Goal: Task Accomplishment & Management: Manage account settings

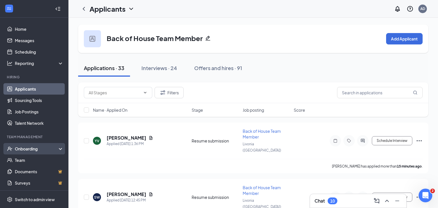
click at [25, 152] on div "Onboarding" at bounding box center [34, 148] width 68 height 11
click at [23, 162] on link "Overview" at bounding box center [39, 160] width 49 height 11
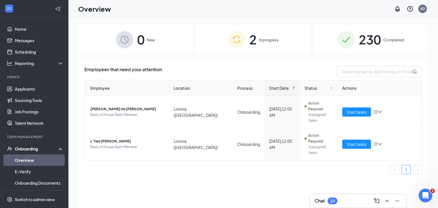
click at [253, 42] on span "2" at bounding box center [252, 40] width 7 height 20
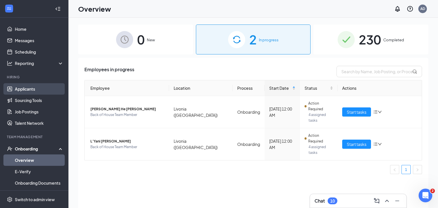
click at [25, 90] on link "Applicants" at bounding box center [39, 88] width 49 height 11
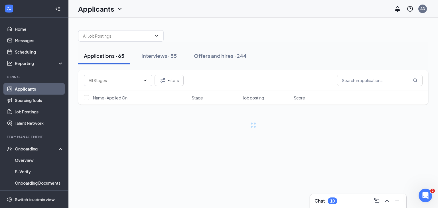
click at [326, 198] on div "Chat 10" at bounding box center [326, 201] width 23 height 7
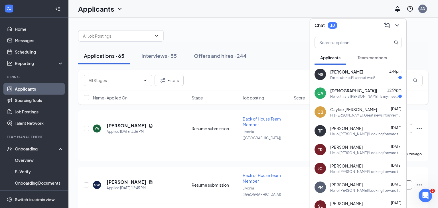
click at [345, 94] on div "Hello, this is [PERSON_NAME]. Is my meeting scheduled for 12:00pm or 2:00?" at bounding box center [364, 96] width 68 height 5
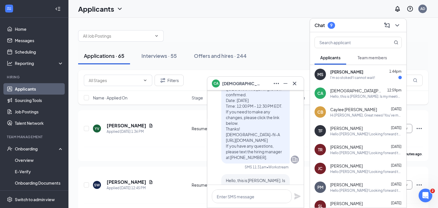
scroll to position [-15, 0]
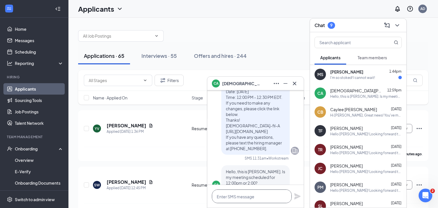
click at [223, 197] on textarea at bounding box center [252, 197] width 80 height 14
click at [215, 197] on textarea "2:00pm. See you then!" at bounding box center [252, 197] width 80 height 14
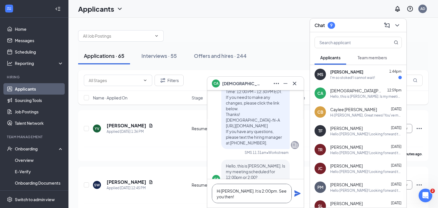
scroll to position [-21, 0]
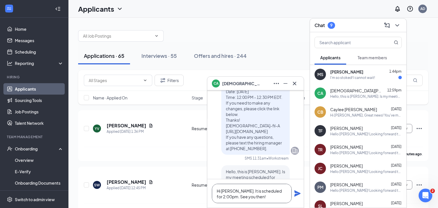
click at [225, 198] on textarea "Hi [PERSON_NAME]. It is scheduled for 2:00pm. See you then!" at bounding box center [252, 193] width 80 height 19
type textarea "Hi [PERSON_NAME]. It is scheduled for 2:00 pm. See you then!"
click at [300, 195] on icon "Plane" at bounding box center [297, 193] width 7 height 7
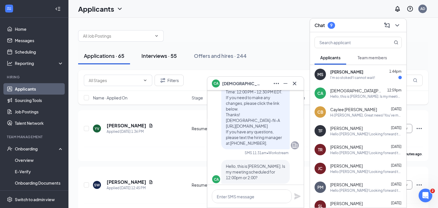
click at [151, 54] on div "Interviews · 55" at bounding box center [159, 55] width 35 height 7
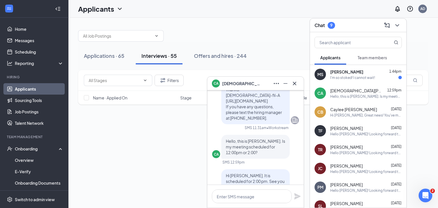
scroll to position [-63, 0]
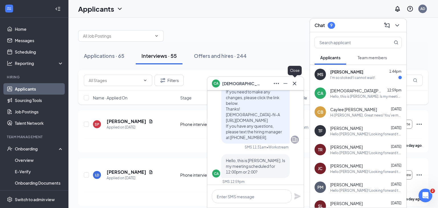
click at [294, 84] on icon "Cross" at bounding box center [294, 83] width 3 height 3
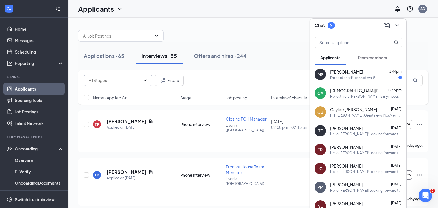
click at [142, 82] on span at bounding box center [118, 80] width 68 height 11
click at [132, 81] on input "text" at bounding box center [115, 80] width 52 height 6
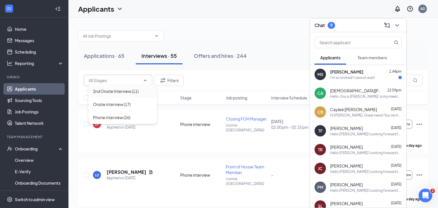
click at [128, 94] on div "2nd Onsite Interview (11)" at bounding box center [116, 91] width 46 height 6
type input "2nd Onsite Interview (11)"
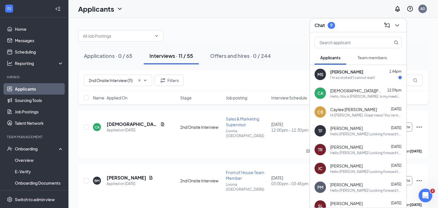
click at [341, 78] on div "I'm so stoked! I cannot wait!" at bounding box center [352, 77] width 45 height 5
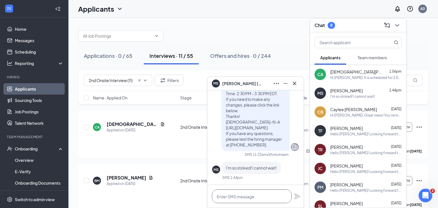
click at [235, 199] on textarea at bounding box center [252, 197] width 80 height 14
type textarea "Looking forward to it!"
click at [297, 197] on icon "Plane" at bounding box center [297, 196] width 6 height 6
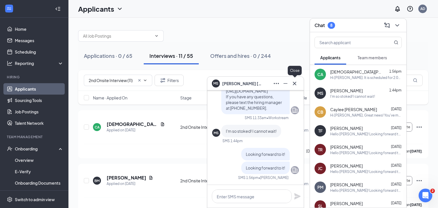
click at [296, 84] on icon "Cross" at bounding box center [294, 83] width 7 height 7
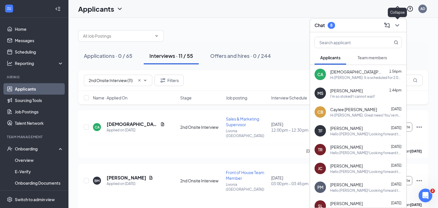
click at [396, 26] on icon "ChevronDown" at bounding box center [397, 25] width 7 height 7
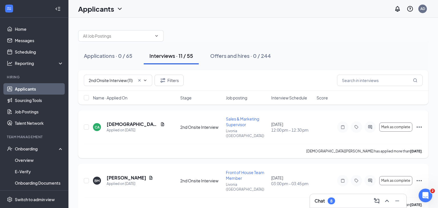
click at [419, 124] on icon "Ellipses" at bounding box center [419, 127] width 7 height 7
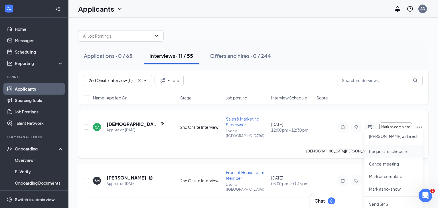
click at [405, 150] on p "Request reschedule" at bounding box center [393, 152] width 49 height 6
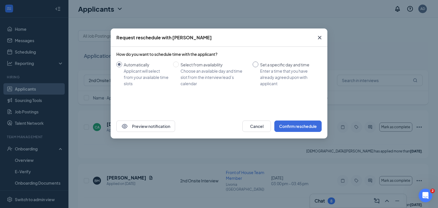
click at [258, 65] on input "Set a specific day and time Enter a time that you have already agreed upon with…" at bounding box center [256, 65] width 6 height 6
radio input "true"
radio input "false"
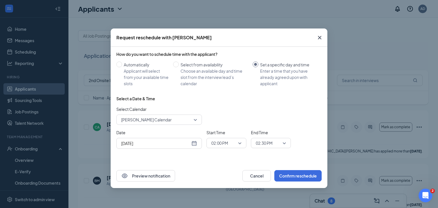
click at [193, 120] on span "[PERSON_NAME] Calendar" at bounding box center [159, 120] width 76 height 9
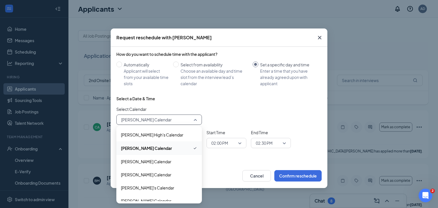
scroll to position [32, 0]
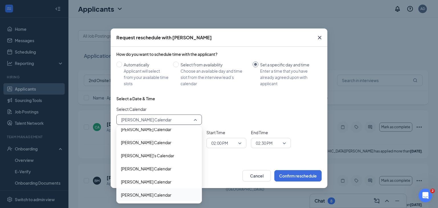
click at [154, 194] on span "[PERSON_NAME] Calendar" at bounding box center [146, 195] width 50 height 6
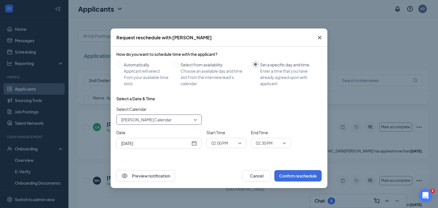
click at [192, 142] on div "[DATE]" at bounding box center [159, 143] width 76 height 6
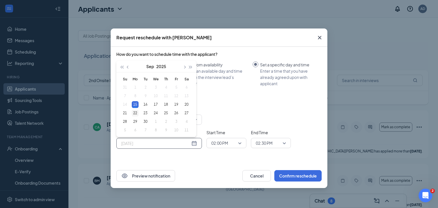
type input "[DATE]"
click at [136, 113] on div "22" at bounding box center [135, 113] width 7 height 7
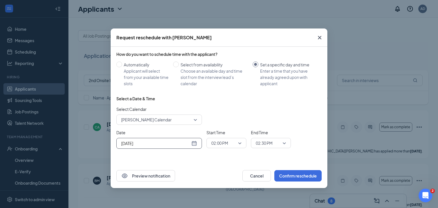
click at [287, 144] on div "02:30 PM" at bounding box center [271, 143] width 40 height 10
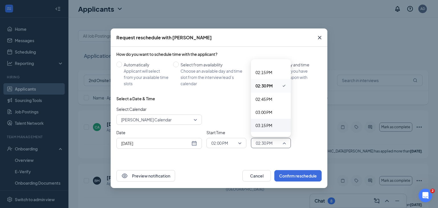
scroll to position [745, 0]
click at [269, 110] on span "03:00 PM" at bounding box center [264, 111] width 17 height 6
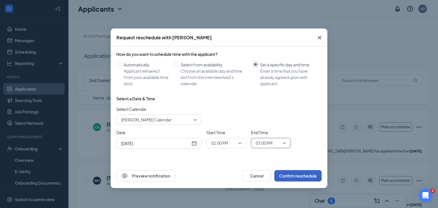
click at [308, 177] on button "Confirm reschedule" at bounding box center [297, 175] width 47 height 11
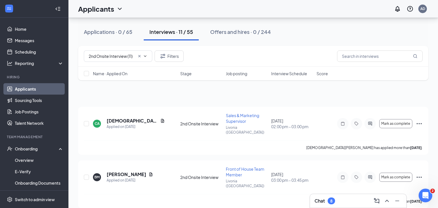
scroll to position [0, 0]
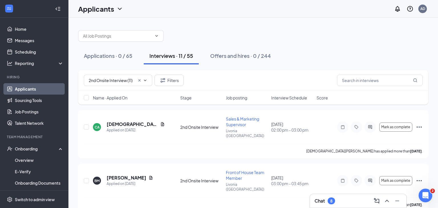
click at [332, 201] on div "8" at bounding box center [331, 201] width 2 height 5
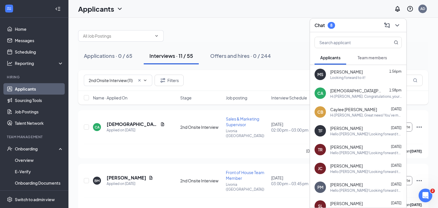
click at [377, 58] on span "Team members" at bounding box center [372, 57] width 29 height 5
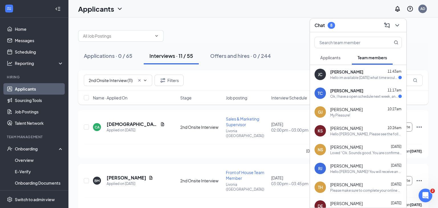
click at [362, 187] on span "[PERSON_NAME]" at bounding box center [346, 185] width 33 height 6
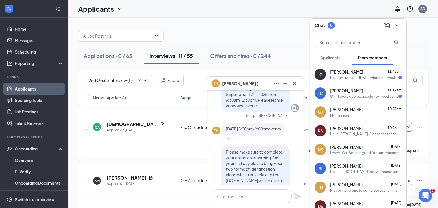
scroll to position [-37, 0]
